Goal: Communication & Community: Connect with others

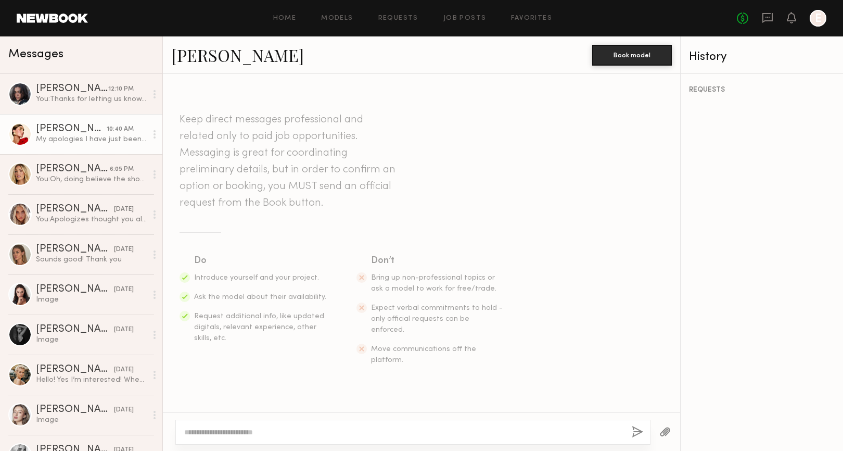
scroll to position [430, 0]
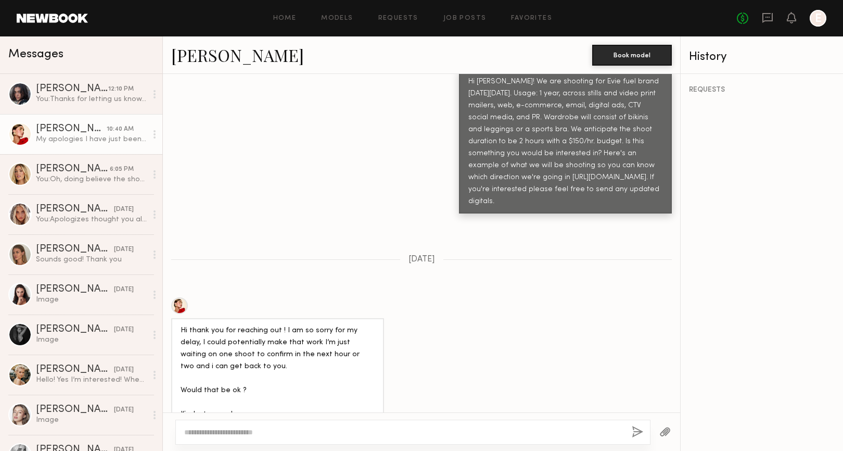
click at [53, 128] on div "[PERSON_NAME]" at bounding box center [71, 129] width 71 height 10
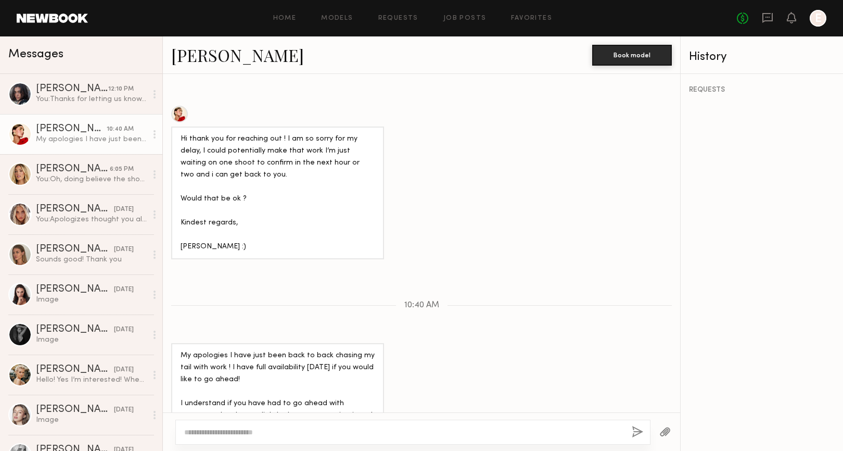
scroll to position [623, 0]
click at [64, 178] on div "You: Oh, doing believe the shoot date was shared earlier. It's [DATE] in the AM." at bounding box center [91, 179] width 111 height 10
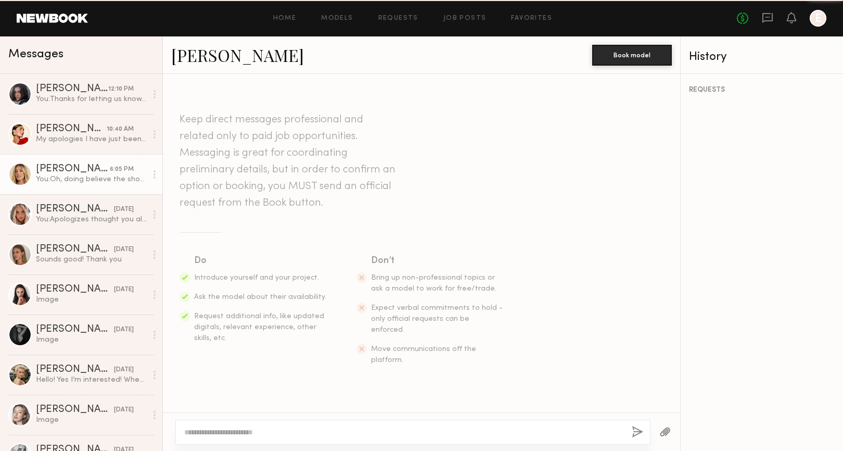
scroll to position [1314, 0]
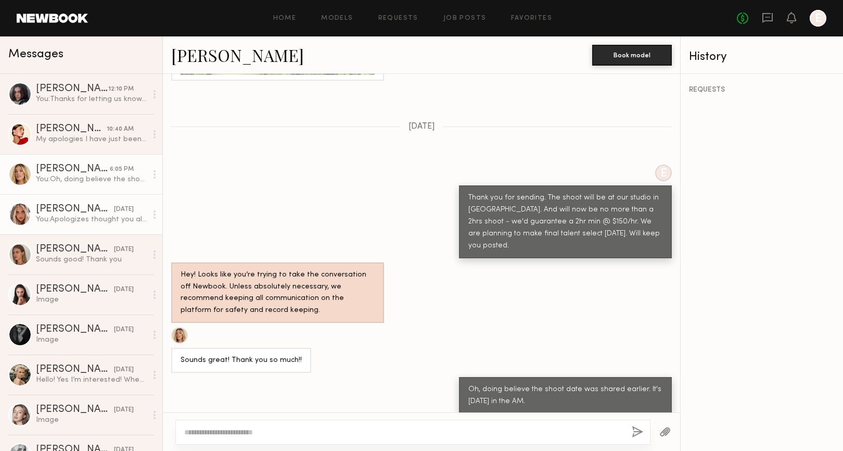
click at [82, 214] on div "[PERSON_NAME]" at bounding box center [75, 209] width 78 height 10
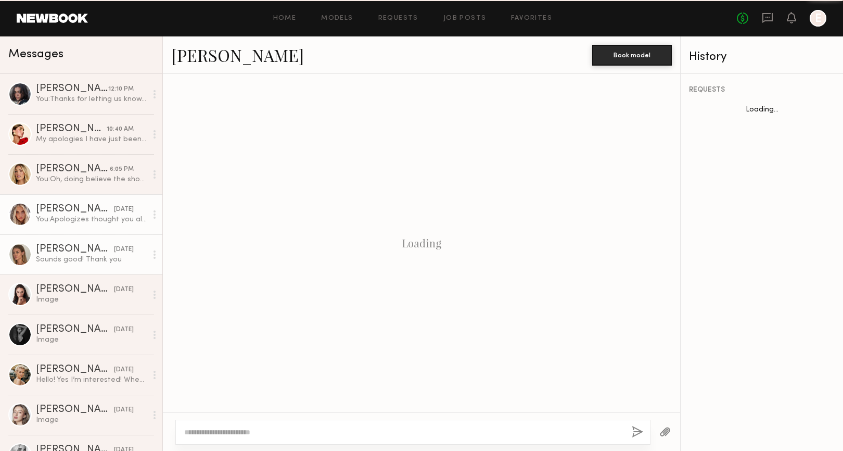
scroll to position [1583, 0]
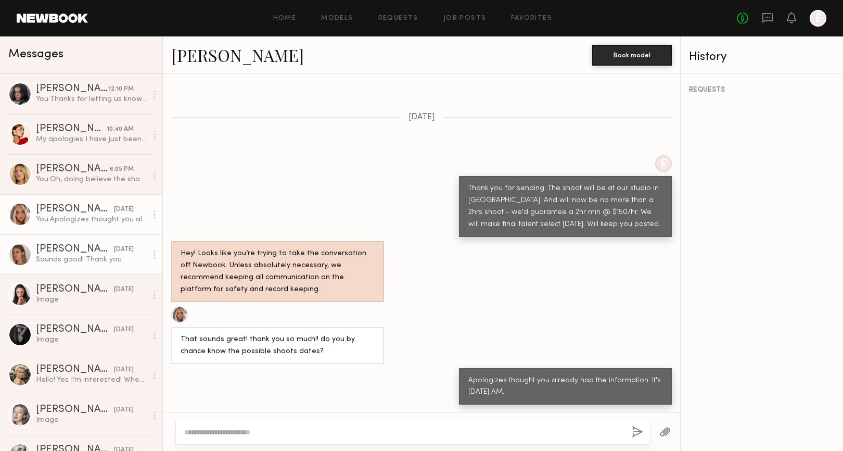
click at [74, 244] on div "[PERSON_NAME]" at bounding box center [75, 249] width 78 height 10
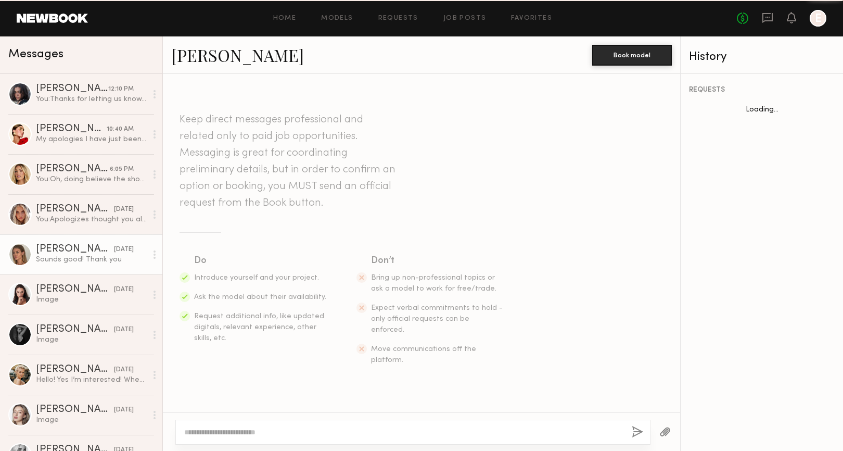
scroll to position [969, 0]
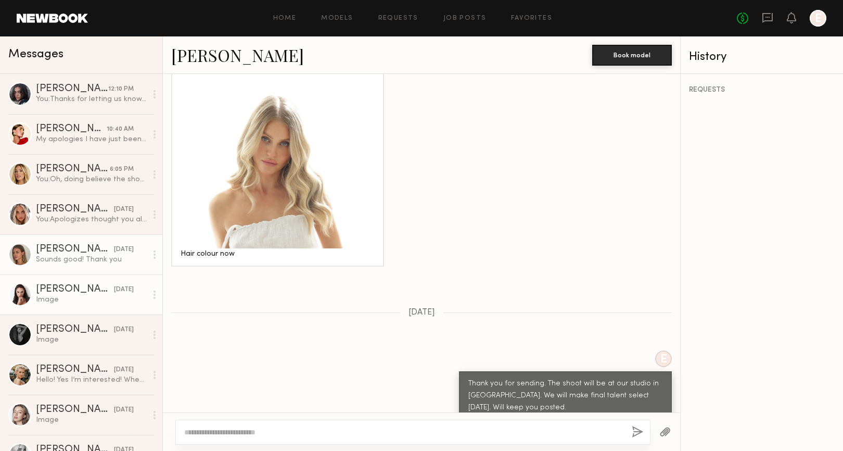
click at [49, 291] on div "[PERSON_NAME]" at bounding box center [75, 289] width 78 height 10
